Goal: Information Seeking & Learning: Learn about a topic

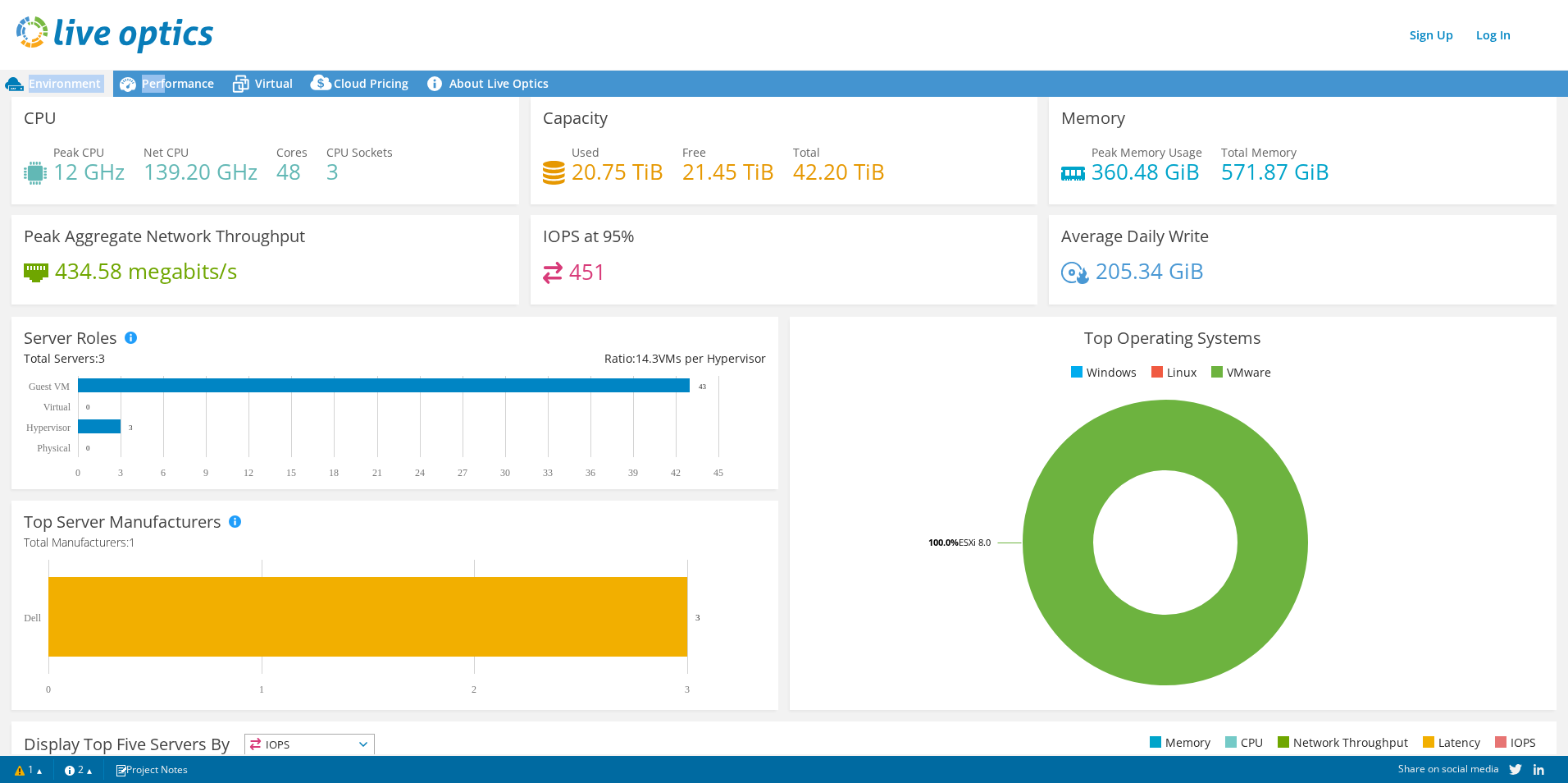
click at [163, 71] on div "Environment Performance Virtual Cloud Pricing 3" at bounding box center [784, 409] width 1568 height 748
drag, startPoint x: 163, startPoint y: 71, endPoint x: 164, endPoint y: 85, distance: 14.0
click at [164, 85] on span "Performance" at bounding box center [178, 83] width 73 height 15
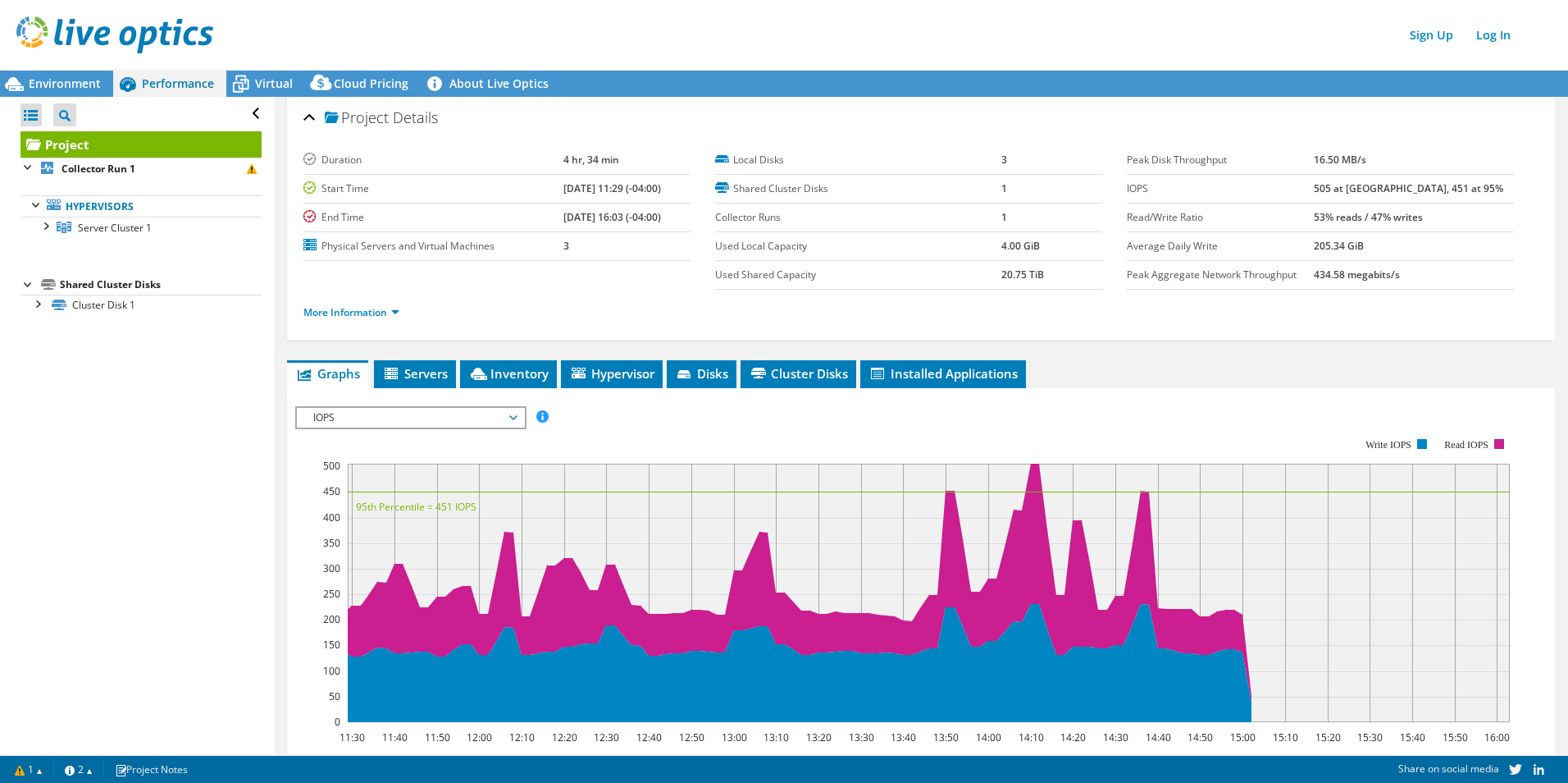
click at [108, 88] on div "Environment" at bounding box center [56, 83] width 113 height 26
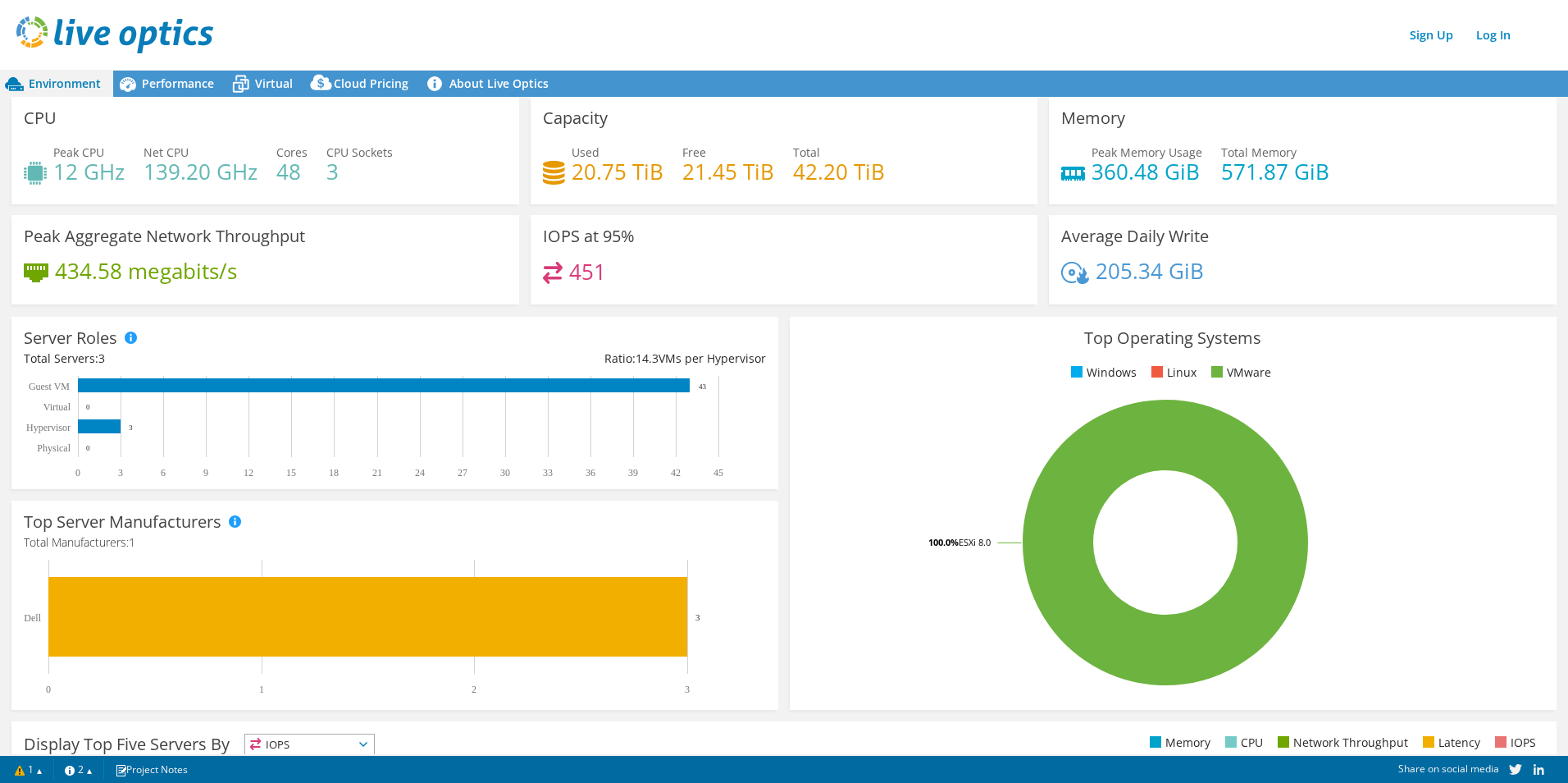
click at [215, 83] on div "Performance" at bounding box center [169, 83] width 113 height 26
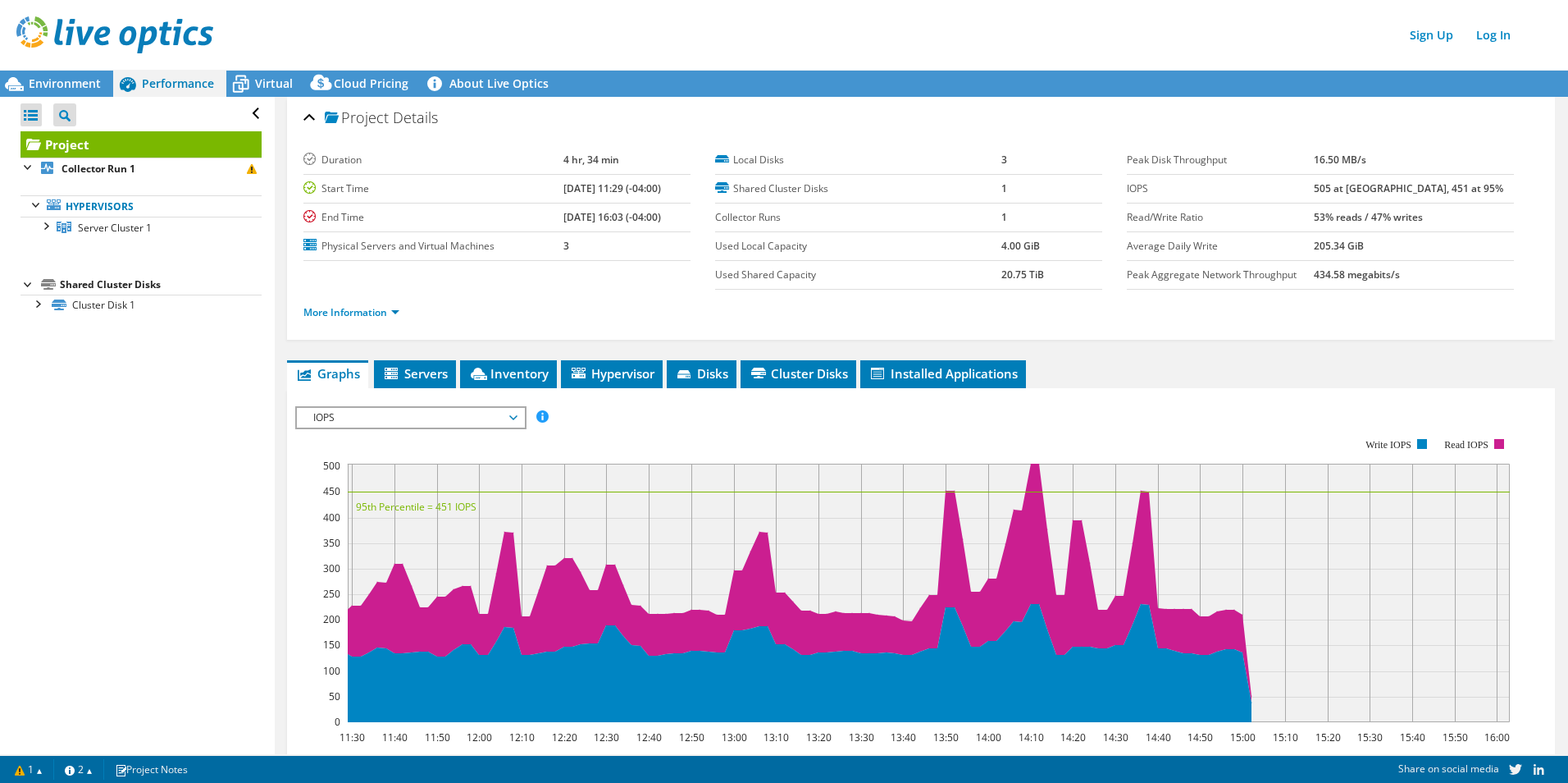
click at [54, 90] on span "Environment" at bounding box center [65, 83] width 73 height 15
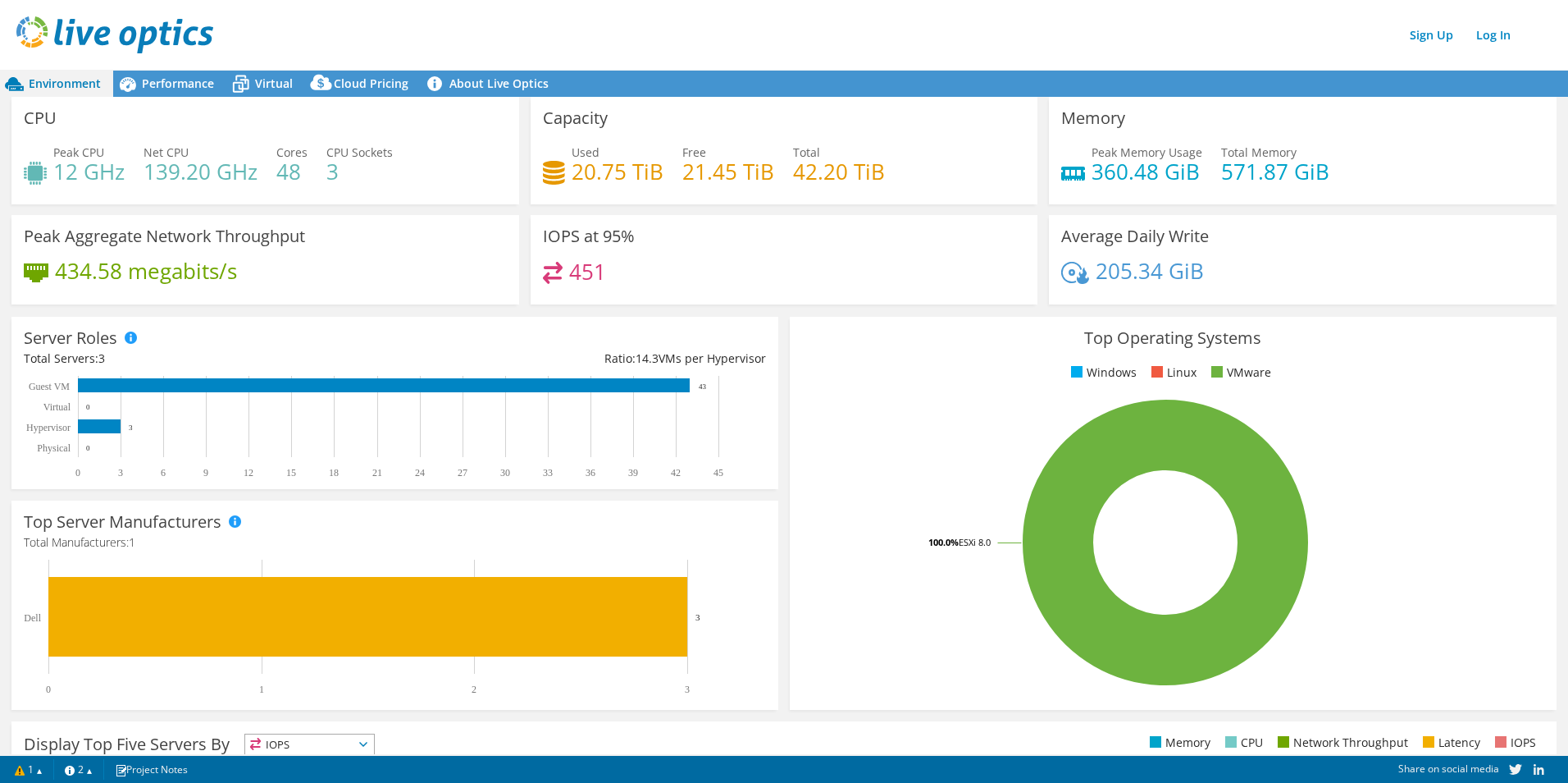
click at [261, 85] on span "Virtual" at bounding box center [273, 83] width 37 height 15
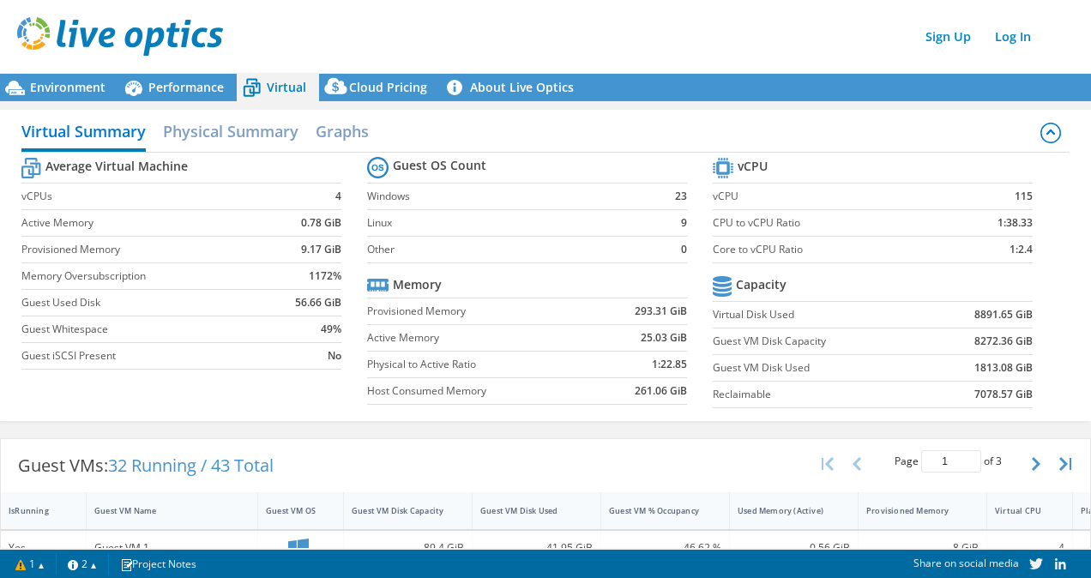
click at [76, 91] on span "Environment" at bounding box center [68, 87] width 76 height 16
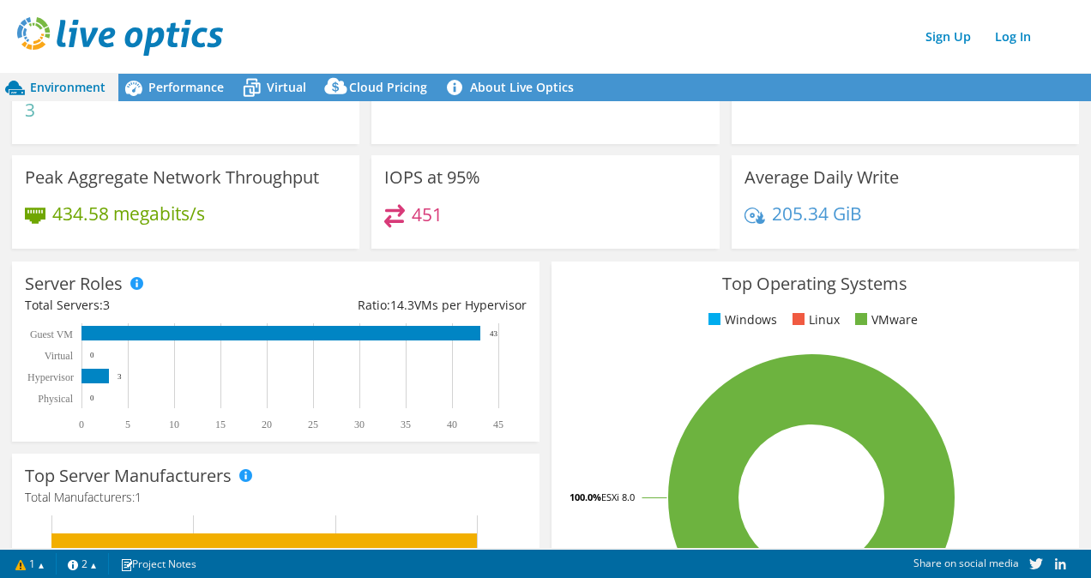
scroll to position [86, 0]
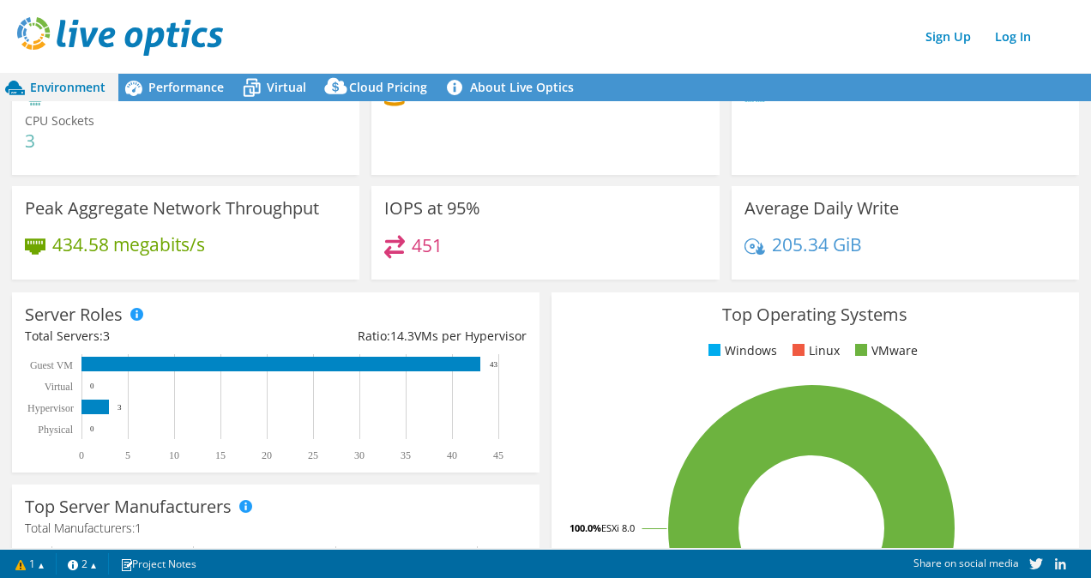
click at [287, 88] on span "Virtual" at bounding box center [286, 87] width 39 height 16
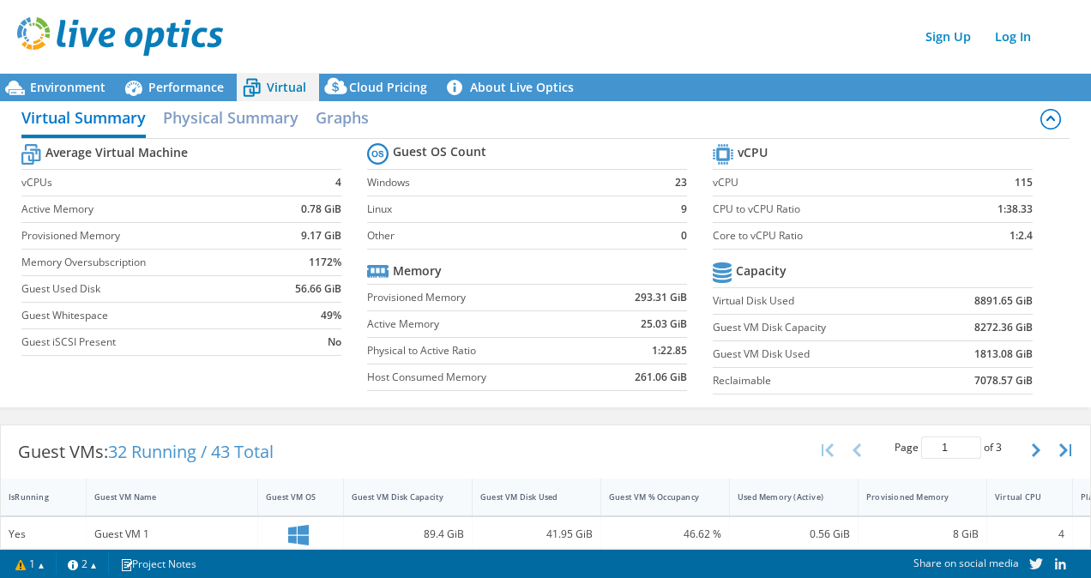
scroll to position [0, 0]
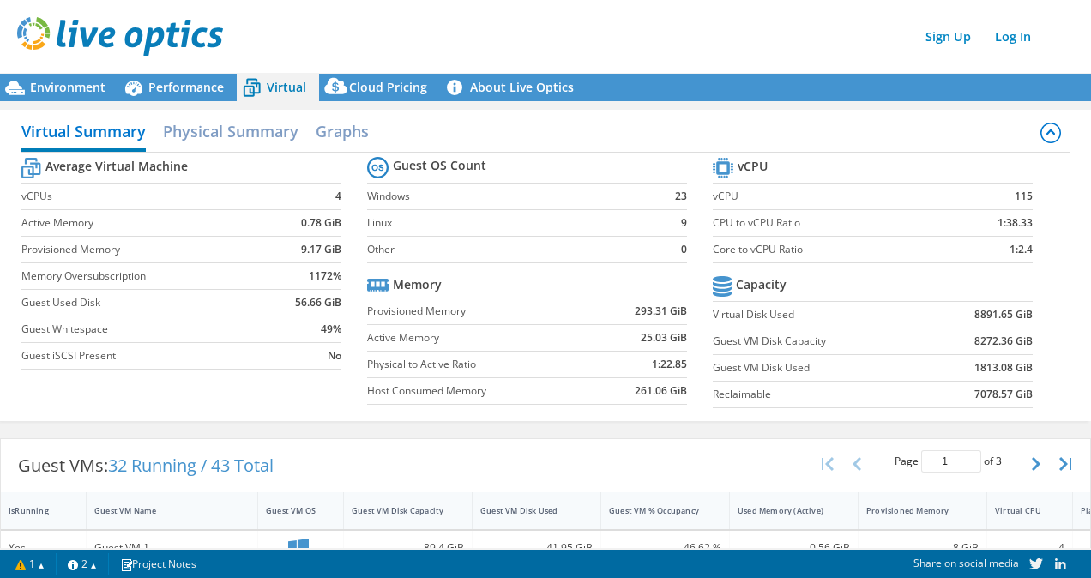
click at [116, 87] on div "Environment" at bounding box center [59, 87] width 118 height 27
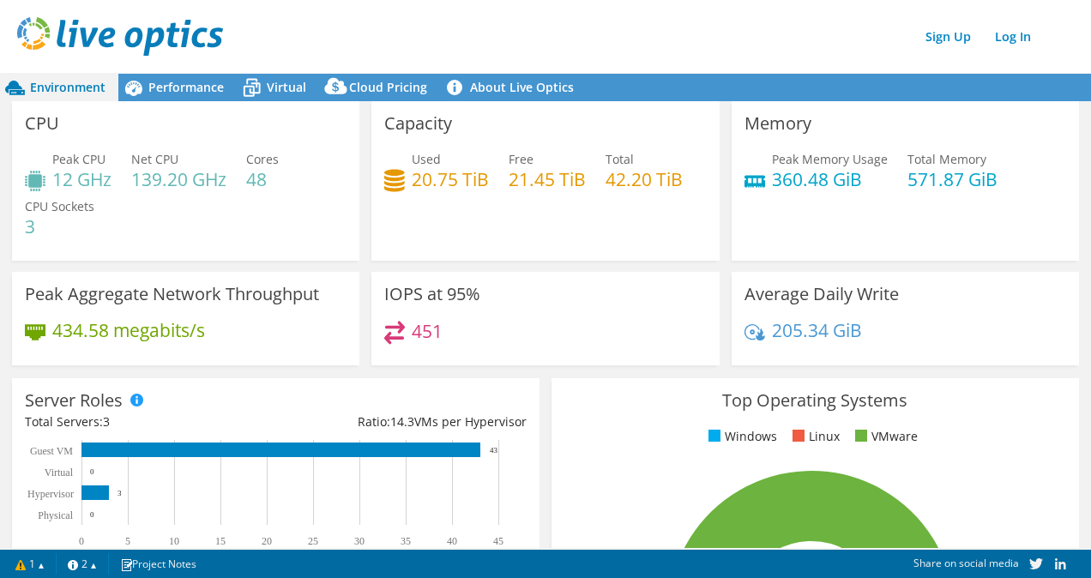
click at [287, 94] on span "Virtual" at bounding box center [286, 87] width 39 height 16
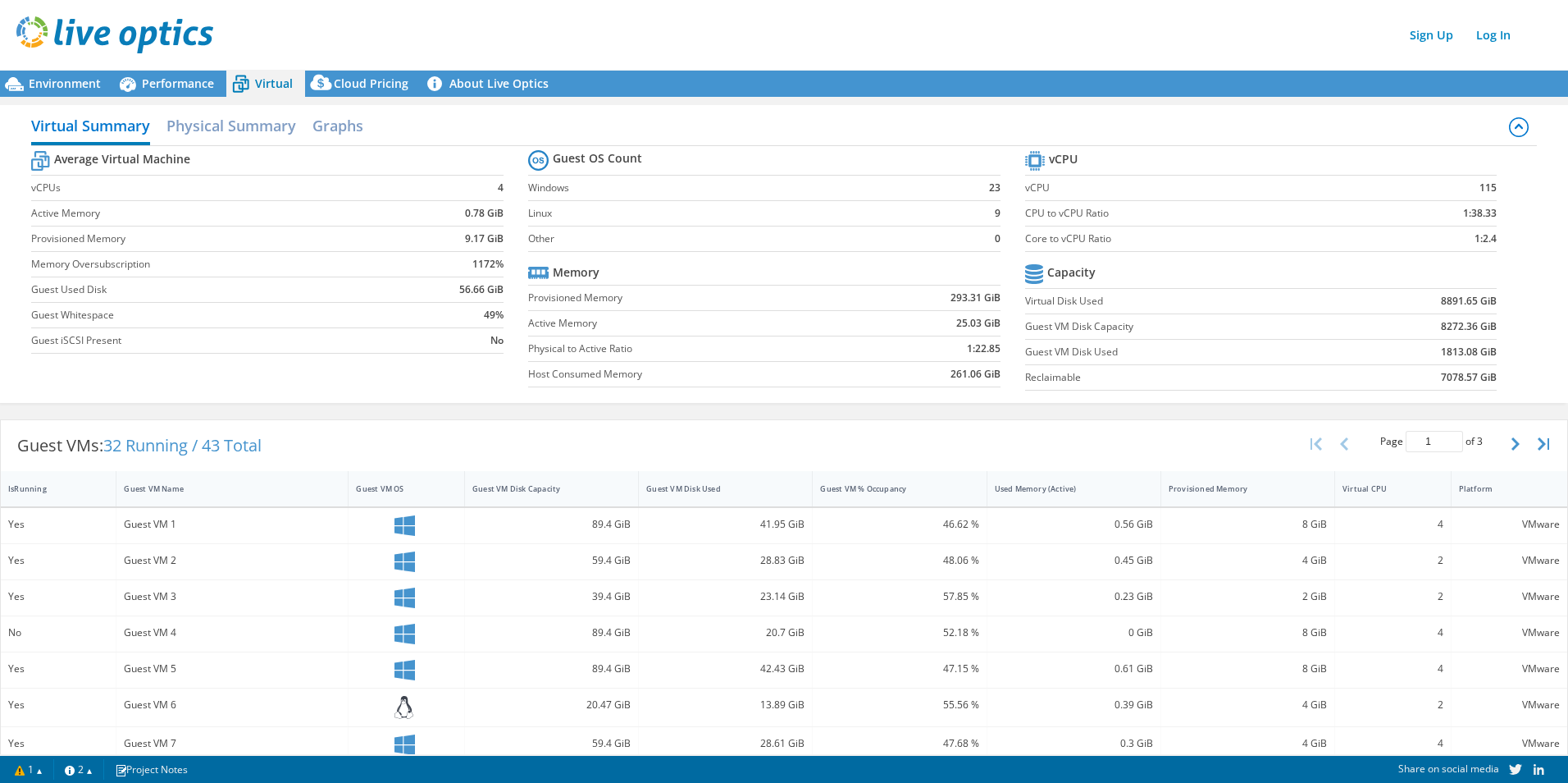
drag, startPoint x: 100, startPoint y: 54, endPoint x: 73, endPoint y: 90, distance: 45.0
click at [100, 54] on header "Sign Up Log In" at bounding box center [800, 34] width 1601 height 70
click at [72, 91] on div "Environment" at bounding box center [56, 83] width 113 height 26
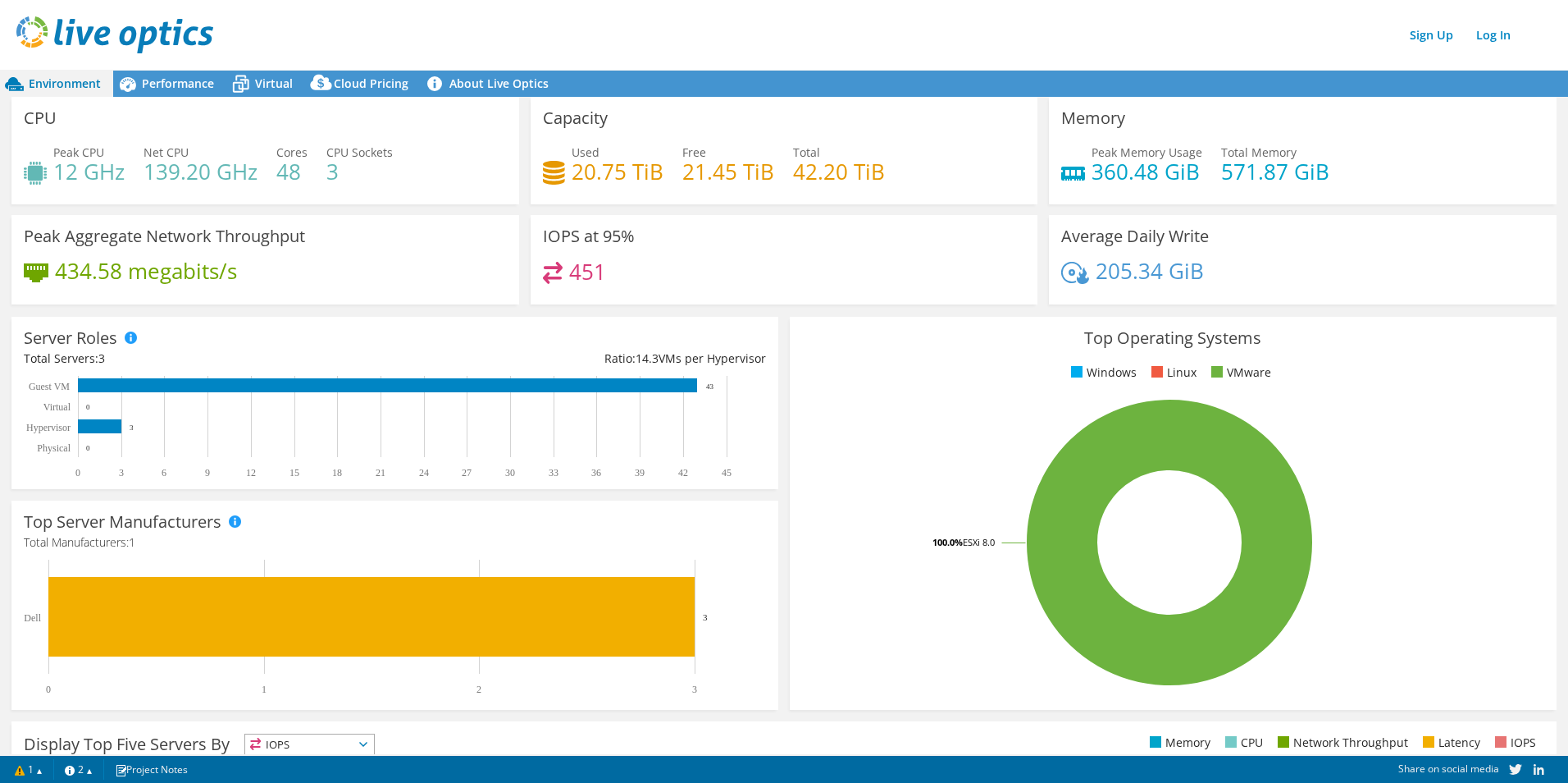
drag, startPoint x: 281, startPoint y: 87, endPoint x: 314, endPoint y: 120, distance: 46.7
click at [281, 87] on span "Virtual" at bounding box center [273, 83] width 37 height 15
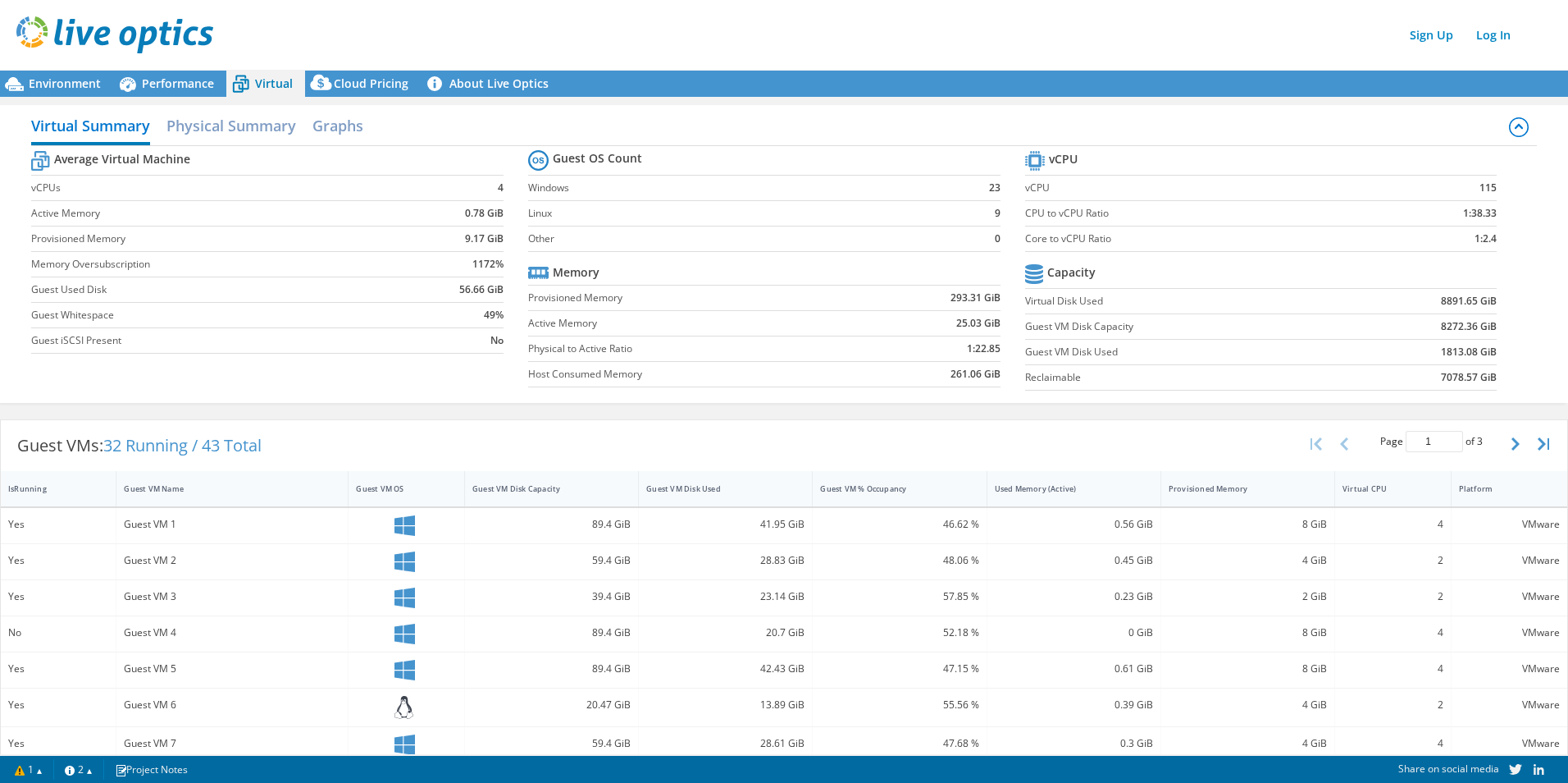
click at [96, 81] on span "Environment" at bounding box center [65, 83] width 73 height 15
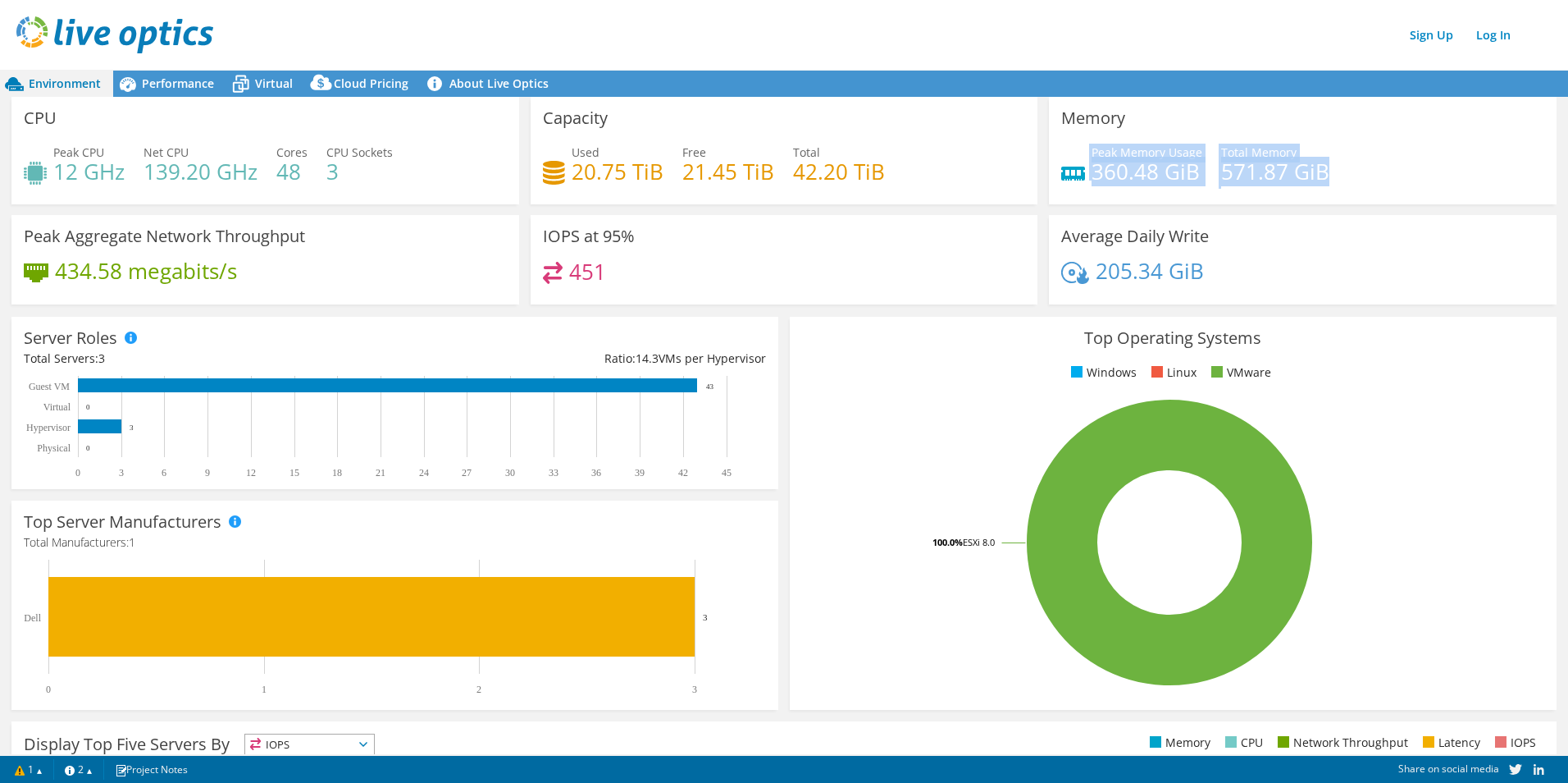
drag, startPoint x: 1331, startPoint y: 170, endPoint x: 1120, endPoint y: 141, distance: 213.0
click at [1120, 141] on div "Memory Peak Memory Usage 360.48 GiB Total Memory 571.87 GiB" at bounding box center [1302, 150] width 508 height 107
drag, startPoint x: 1120, startPoint y: 141, endPoint x: 1259, endPoint y: 196, distance: 149.5
click at [1259, 196] on div "Peak Memory Usage 360.48 GiB Total Memory 571.87 GiB" at bounding box center [1302, 170] width 483 height 54
click at [197, 93] on div "Performance" at bounding box center [169, 83] width 113 height 26
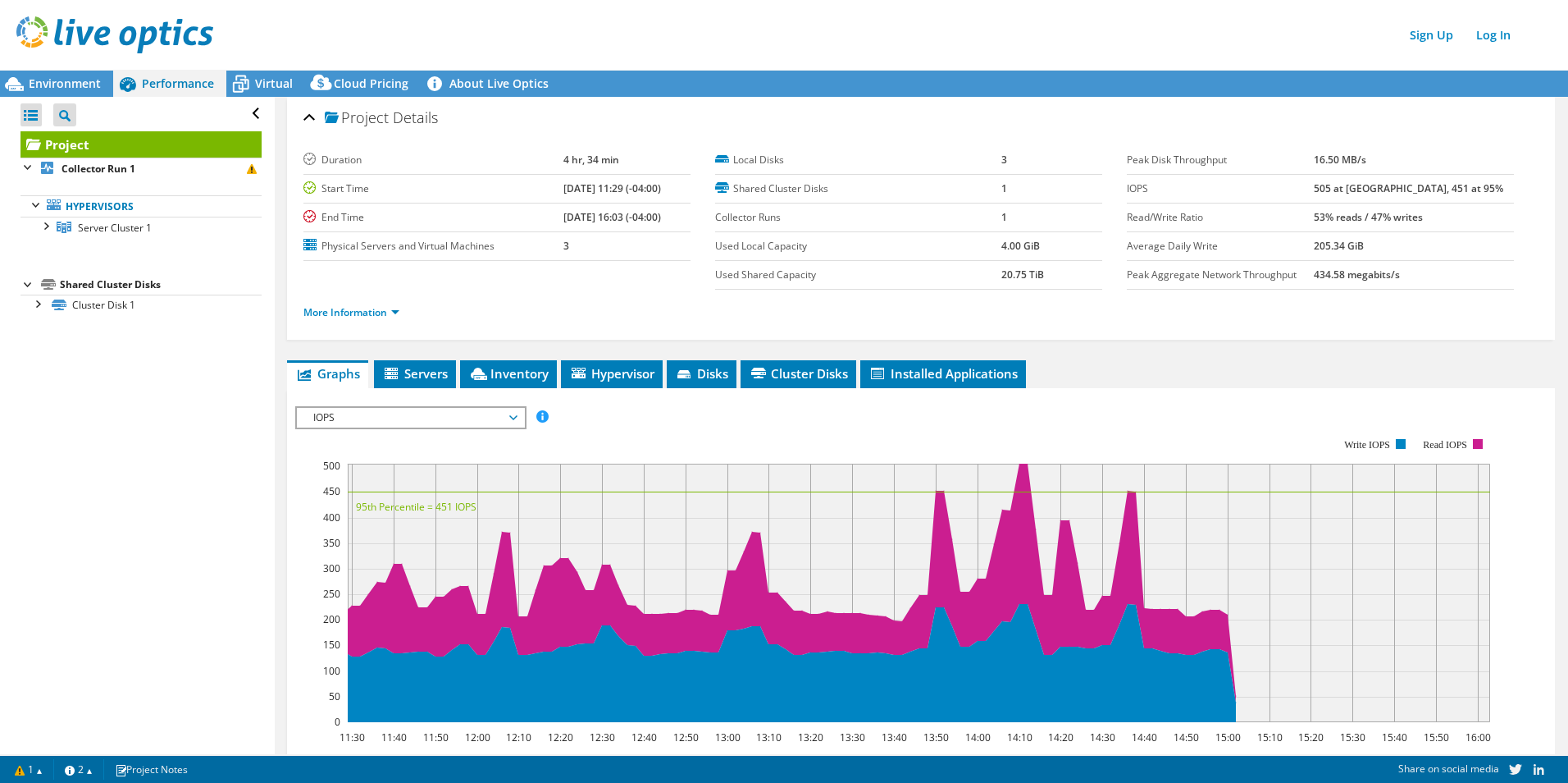
click at [356, 424] on span "IOPS" at bounding box center [410, 417] width 210 height 20
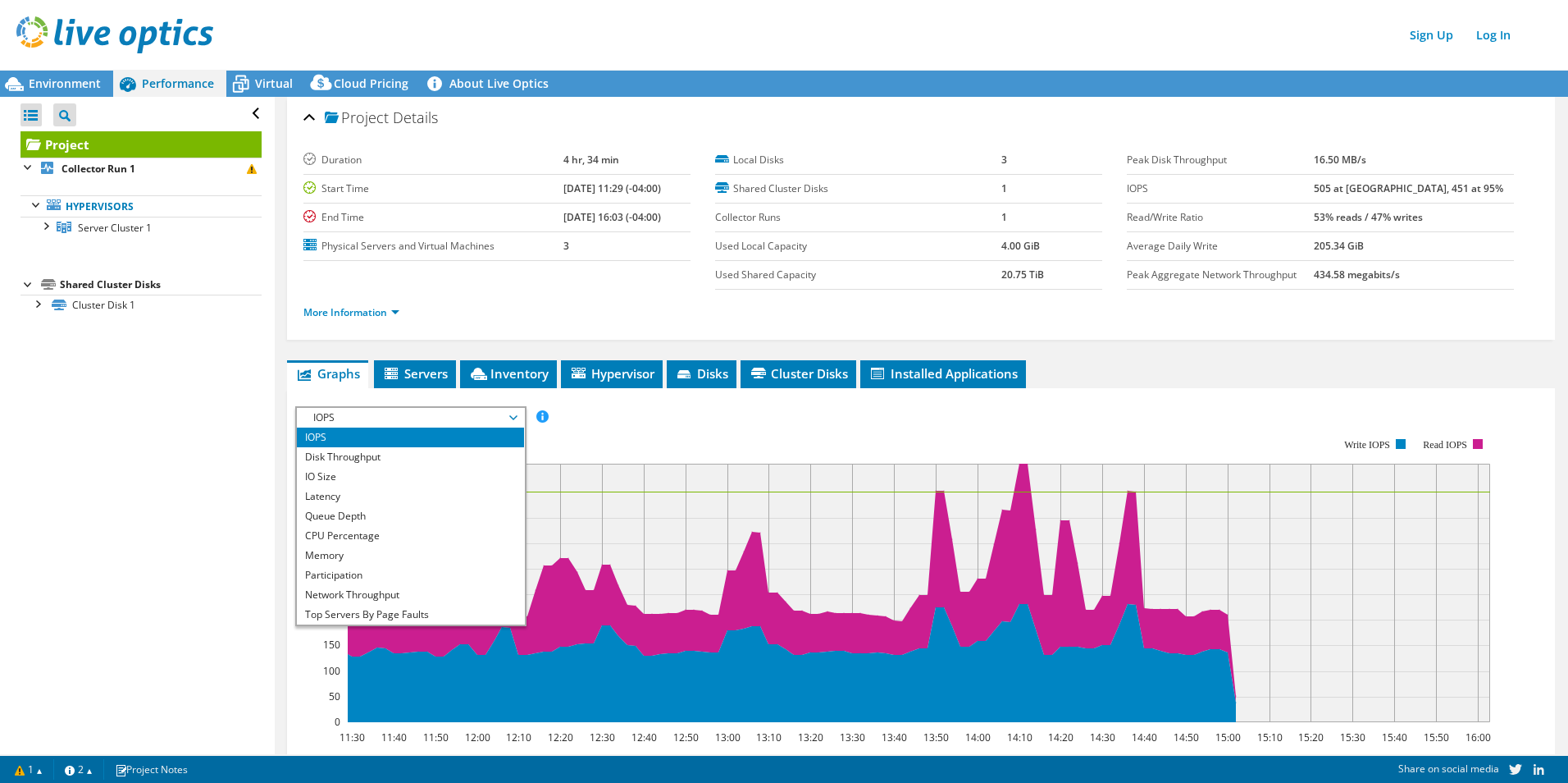
click at [361, 559] on li "Memory" at bounding box center [411, 555] width 228 height 20
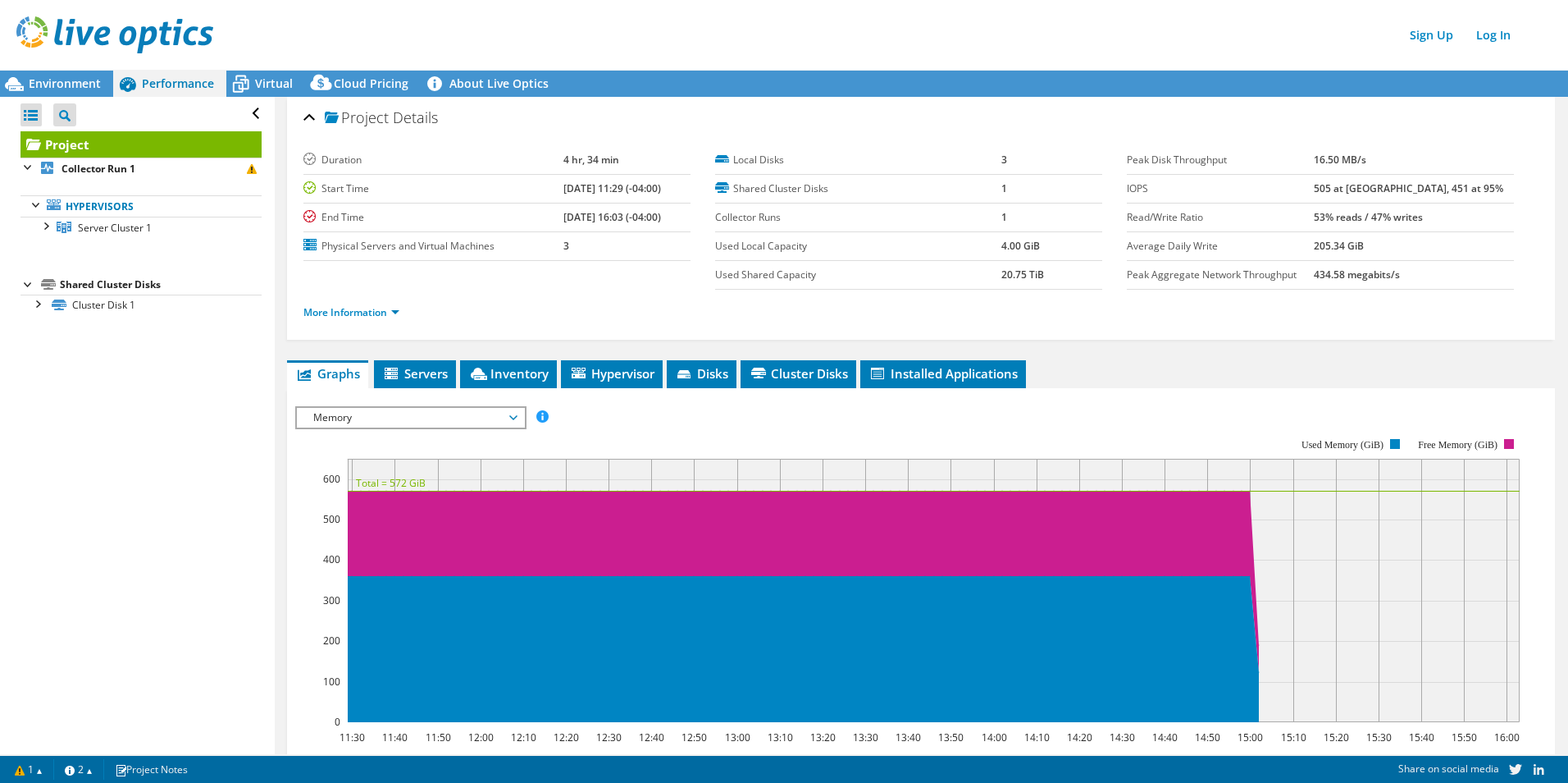
click at [98, 75] on div "Environment" at bounding box center [56, 83] width 113 height 26
